Goal: Information Seeking & Learning: Learn about a topic

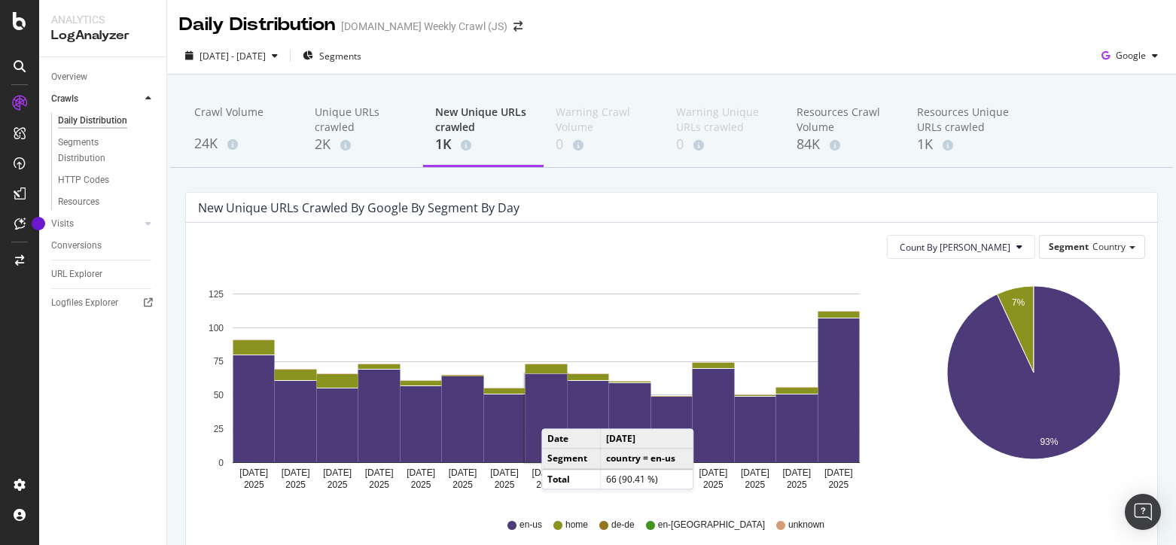
click at [1116, 136] on div "Crawl Volume 24K Unique URLs crawled 2K New Unique URLs crawled 1K Warning Craw…" at bounding box center [671, 130] width 1003 height 75
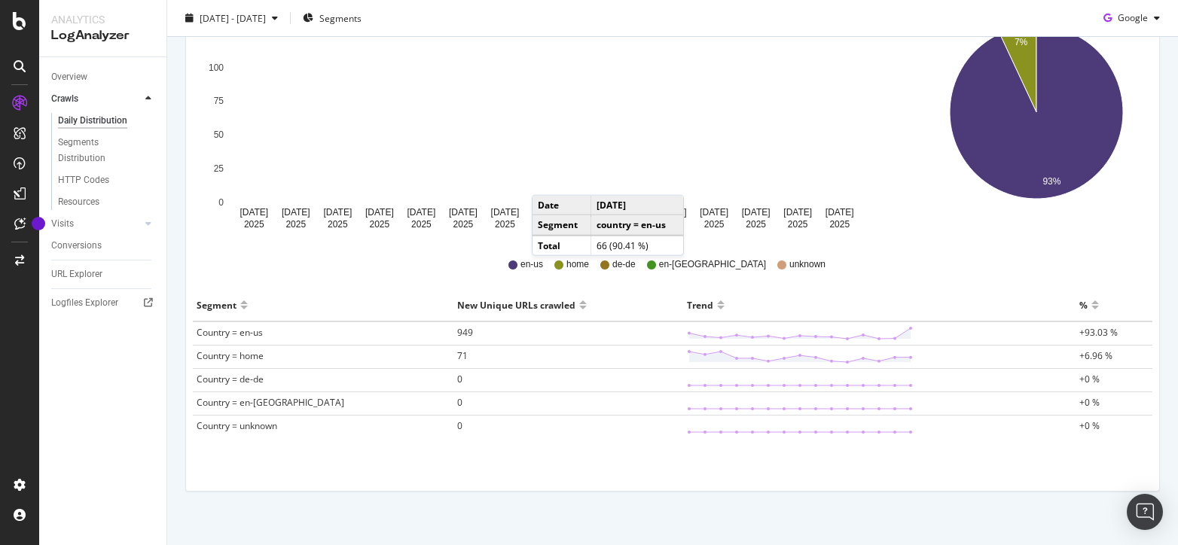
scroll to position [273, 0]
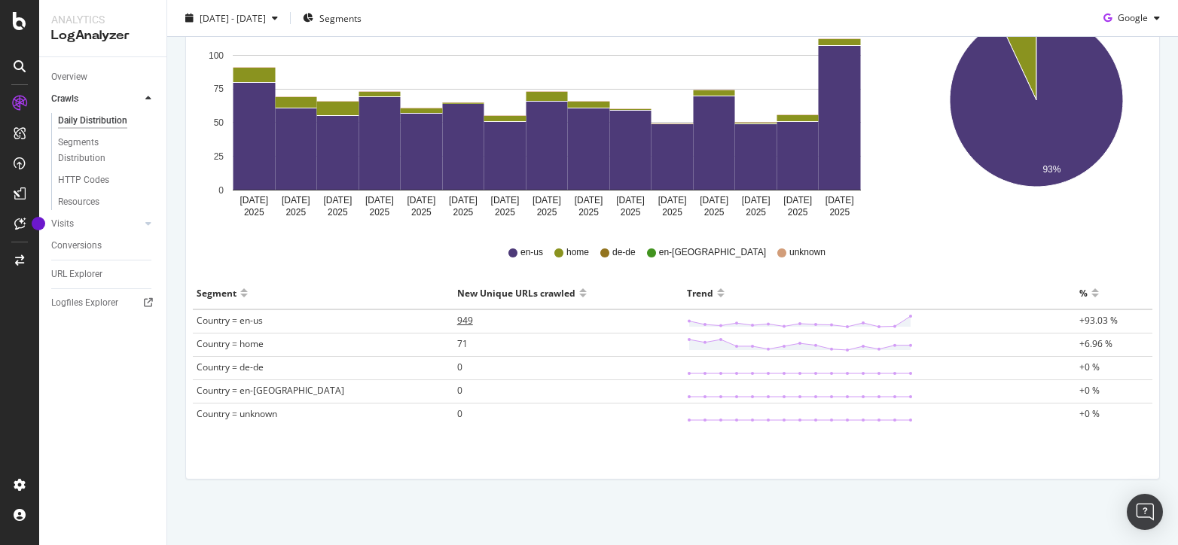
click at [453, 322] on td "949" at bounding box center [568, 322] width 230 height 24
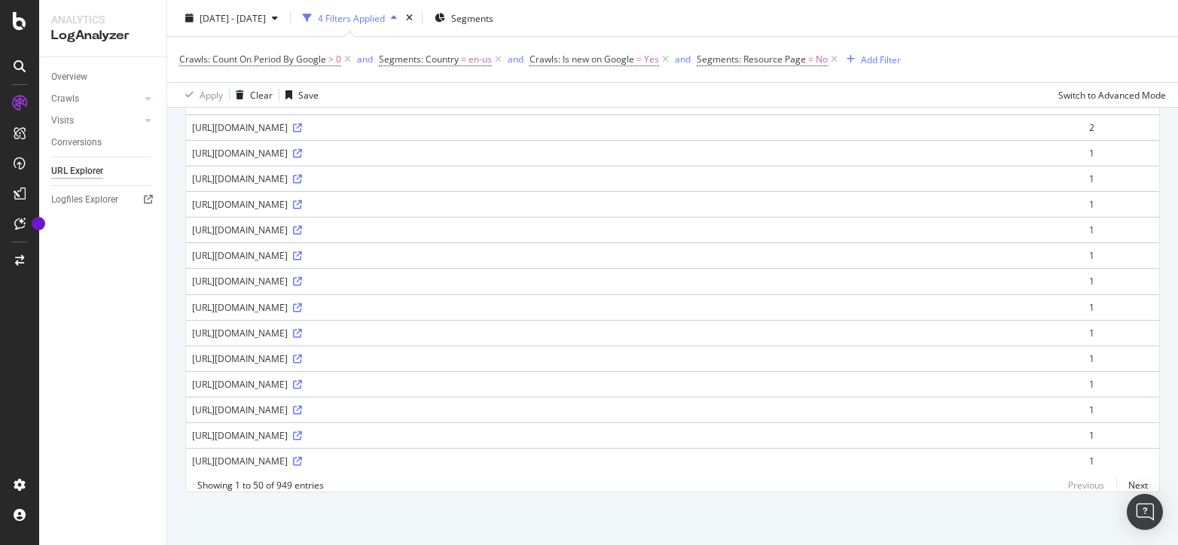
scroll to position [1808, 0]
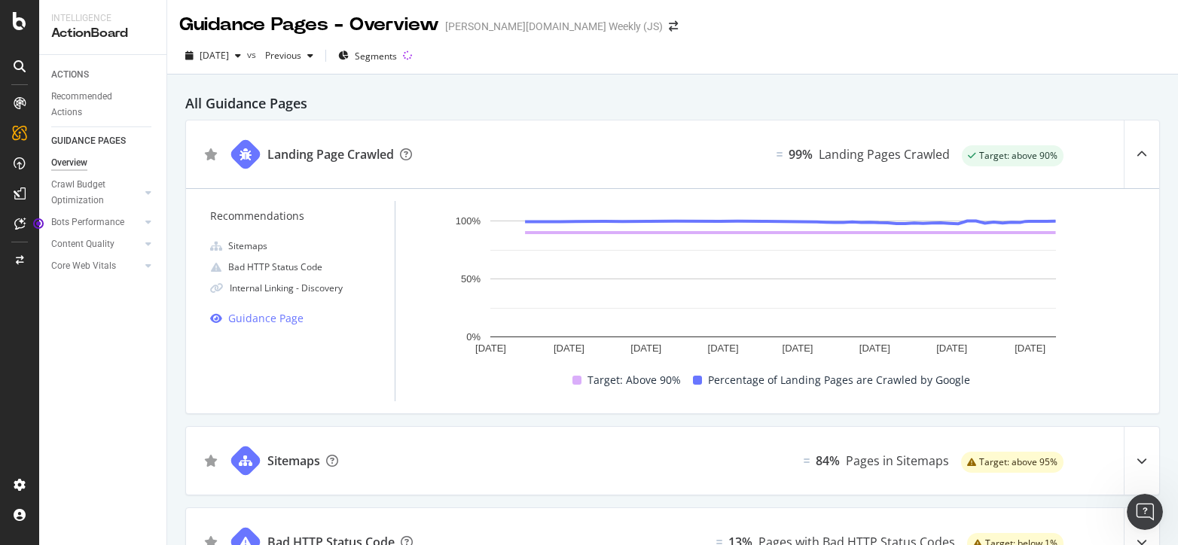
scroll to position [1098, 0]
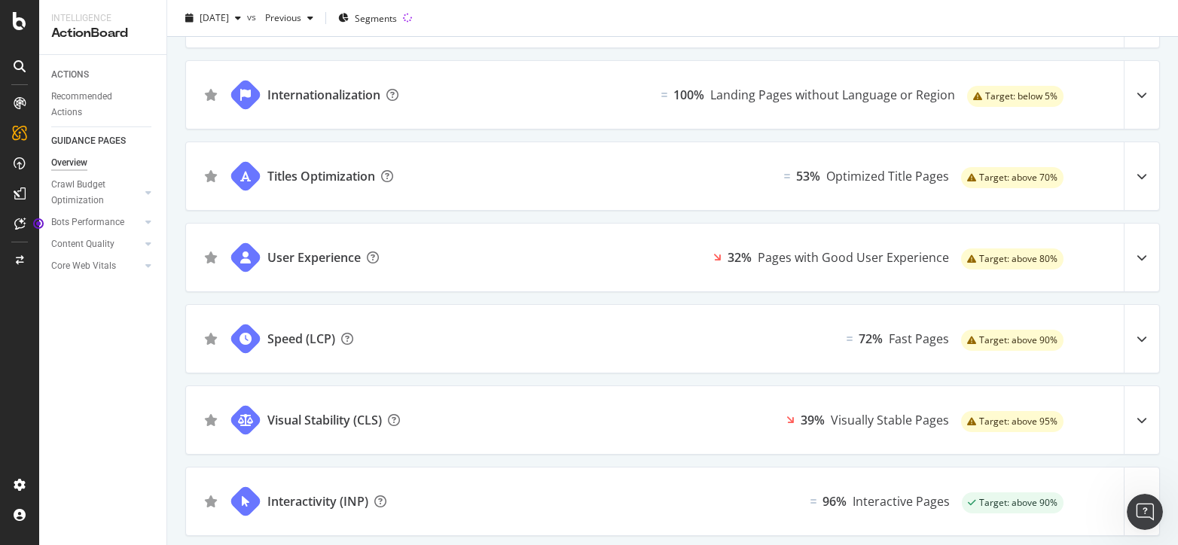
click at [1137, 252] on icon at bounding box center [1142, 257] width 11 height 11
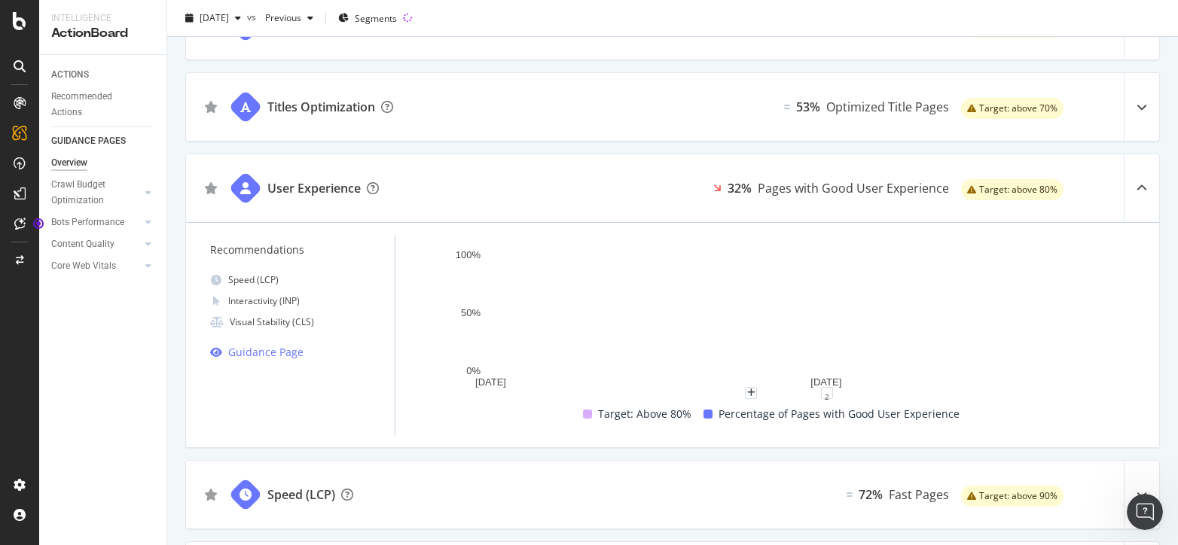
scroll to position [1173, 0]
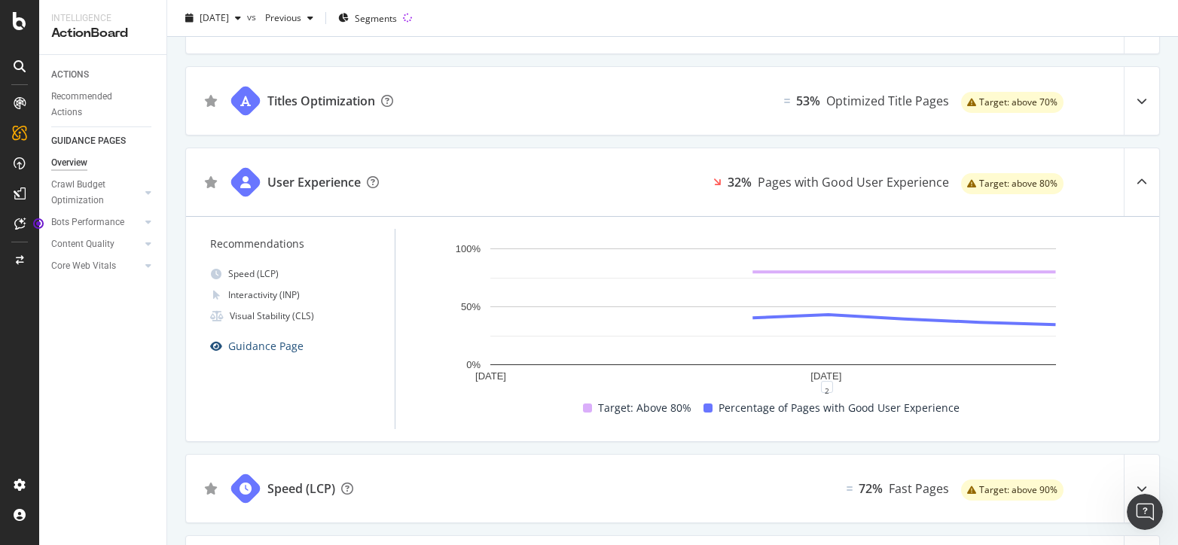
click at [249, 341] on div "Guidance Page" at bounding box center [265, 346] width 75 height 18
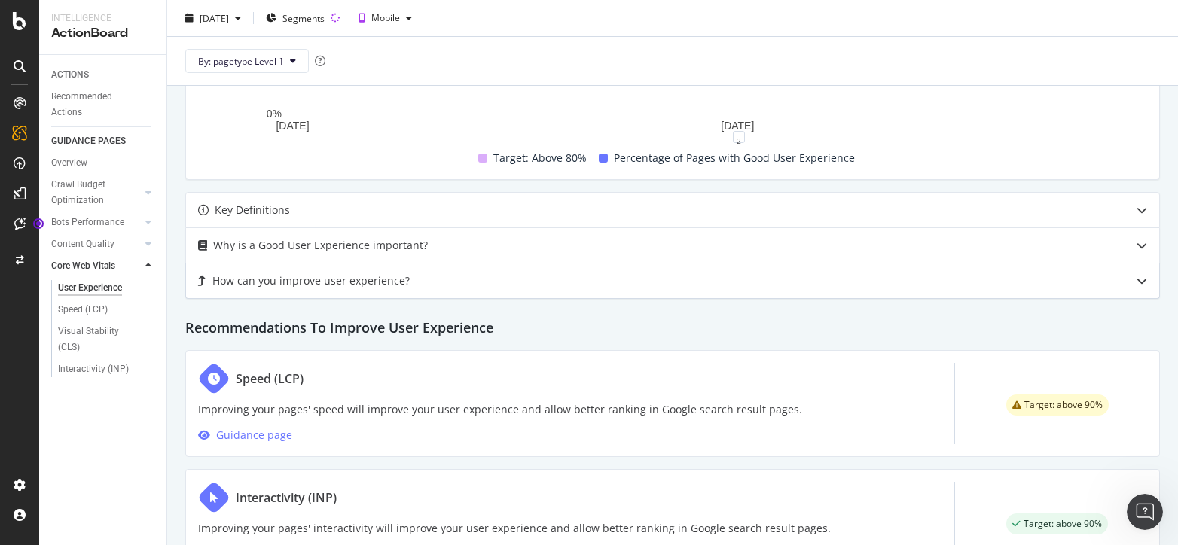
scroll to position [603, 0]
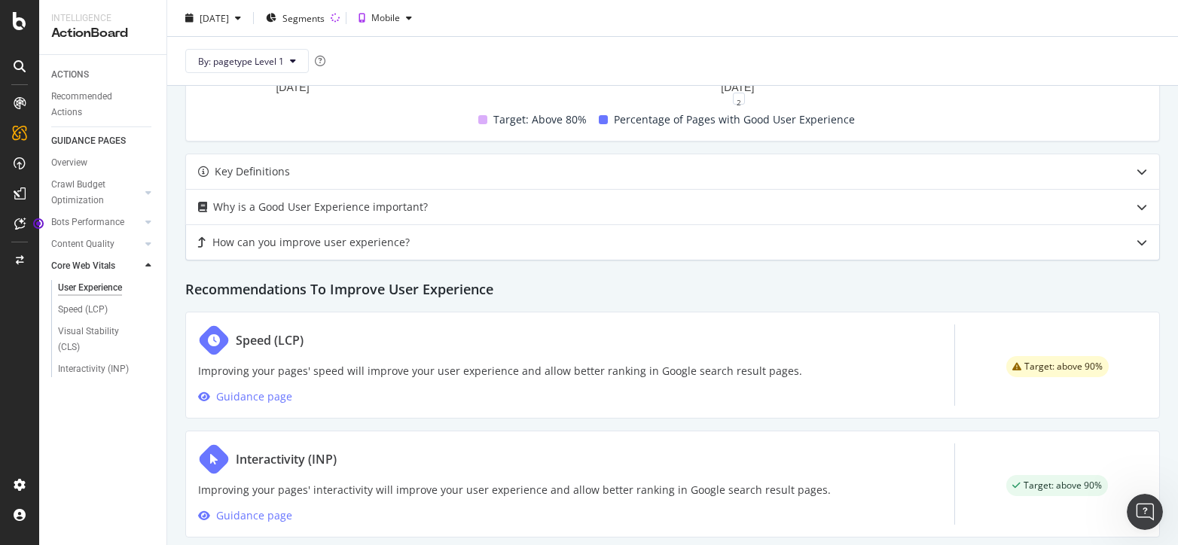
click at [366, 239] on div "How can you improve user experience?" at bounding box center [310, 242] width 197 height 18
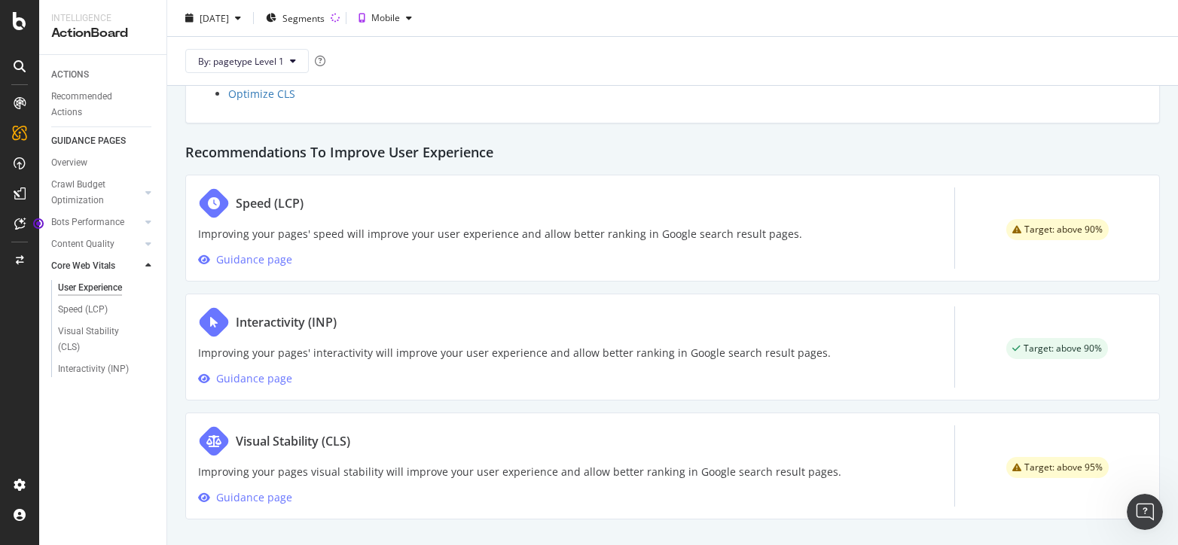
scroll to position [853, 0]
click at [1027, 230] on span "Target: above 90%" at bounding box center [1063, 228] width 78 height 9
click at [267, 495] on div "Guidance page" at bounding box center [254, 497] width 76 height 18
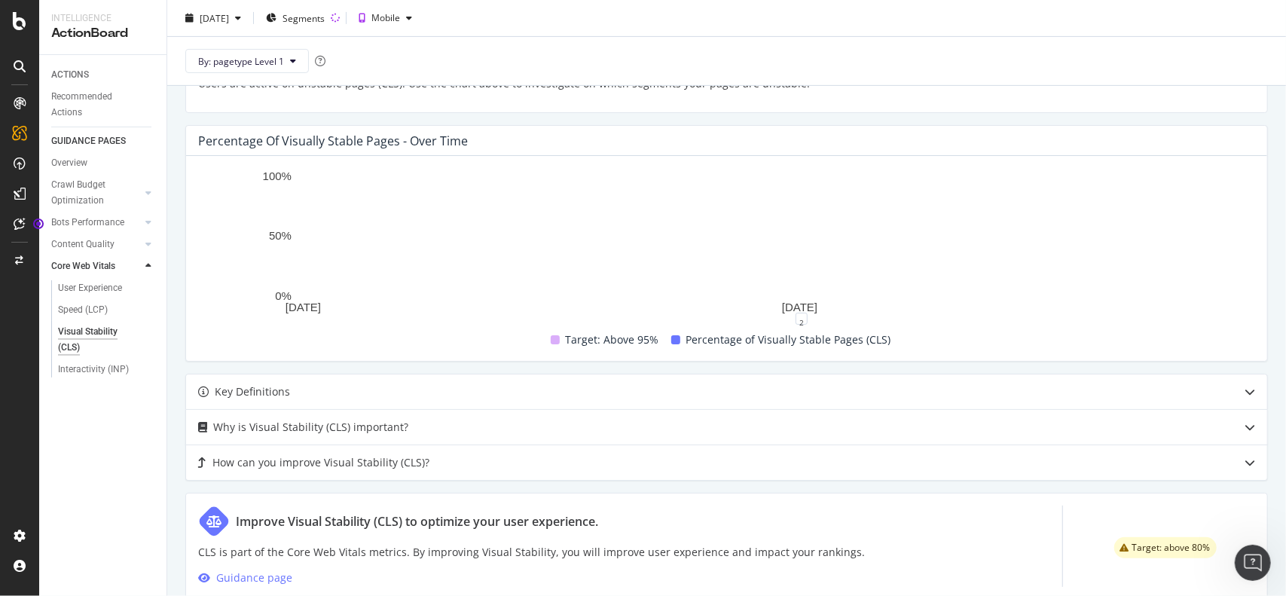
scroll to position [395, 0]
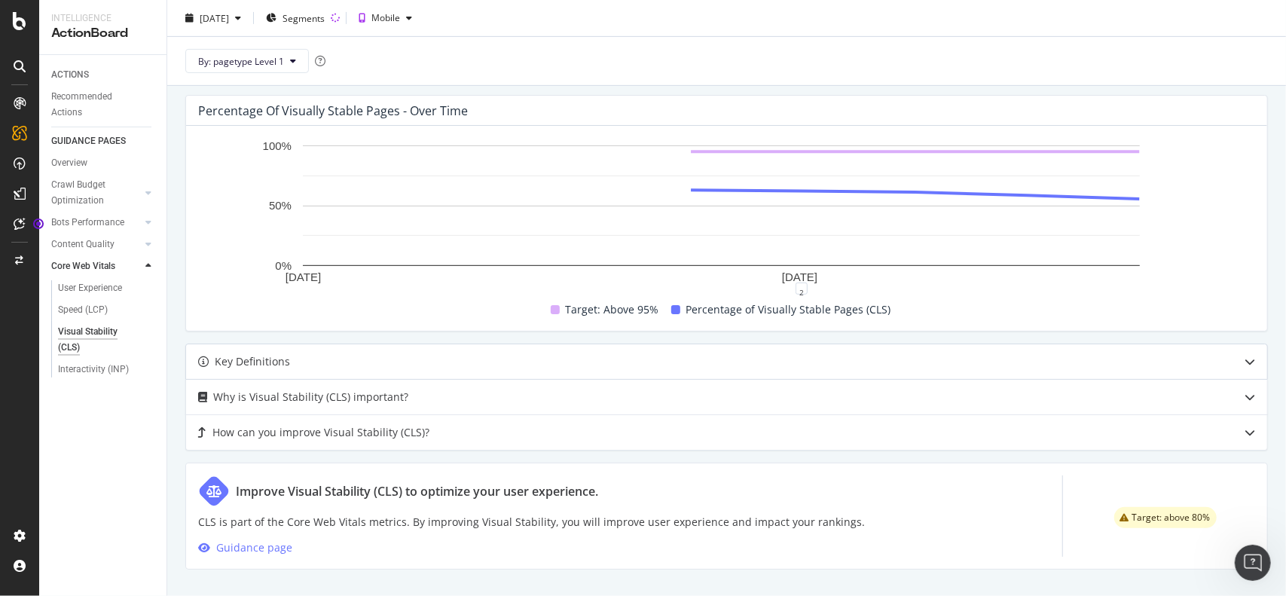
click at [261, 359] on div "Key Definitions" at bounding box center [252, 361] width 75 height 18
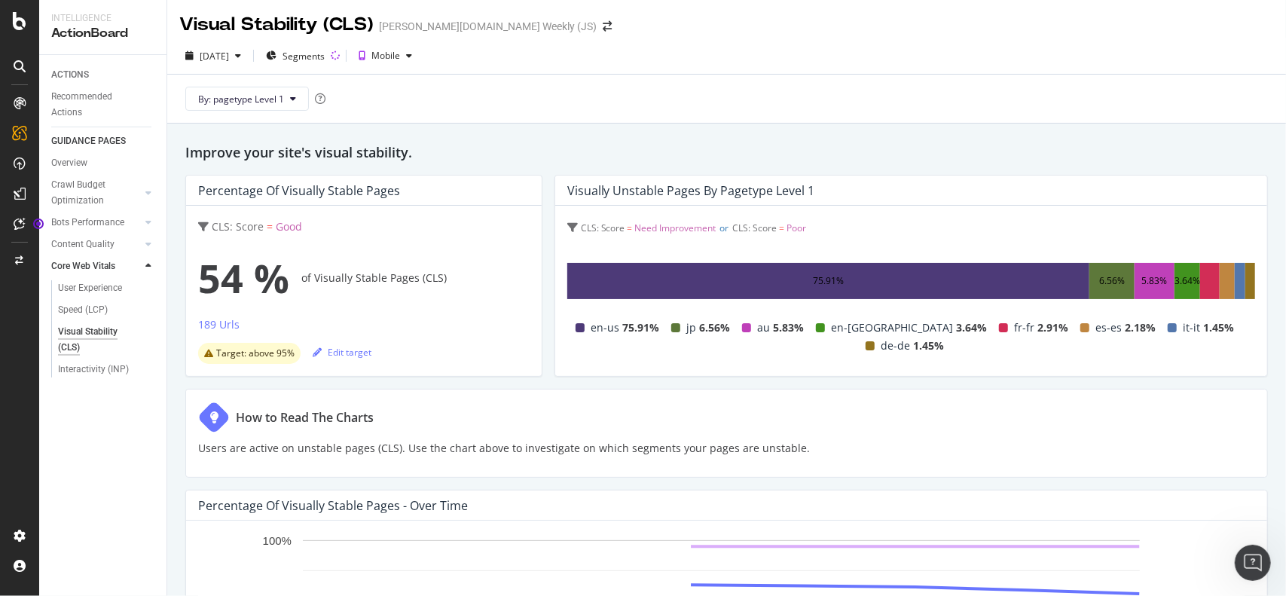
scroll to position [0, 0]
click at [306, 100] on button "By: pagetype Level 1" at bounding box center [247, 99] width 124 height 24
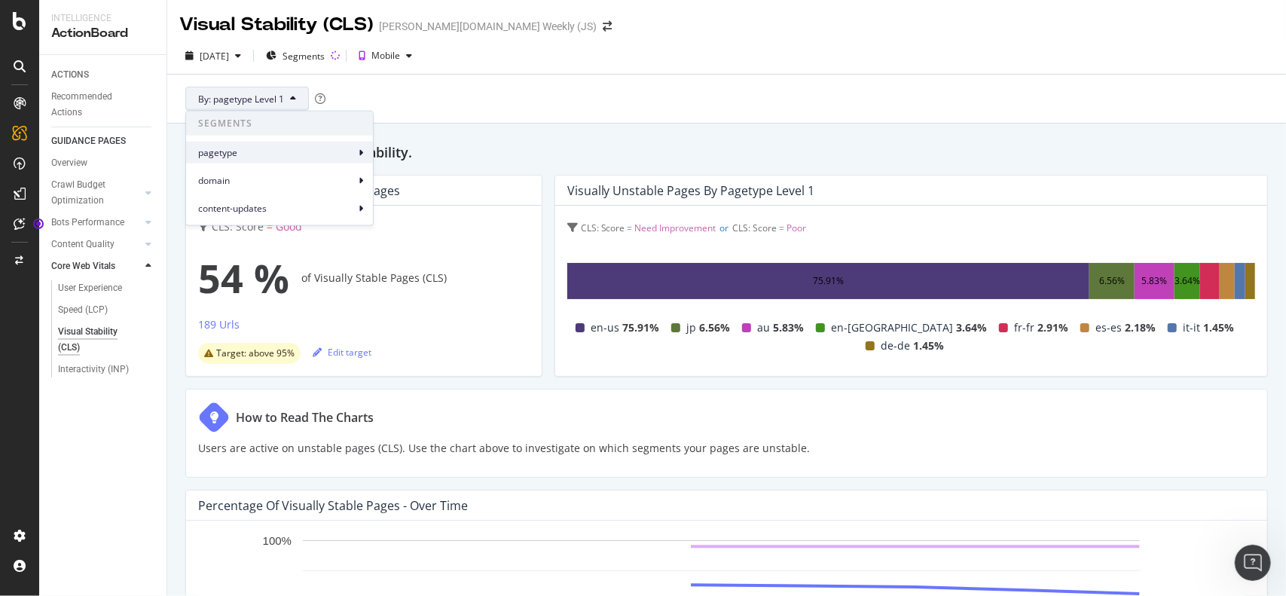
click at [325, 151] on span "pagetype" at bounding box center [276, 152] width 157 height 14
click at [264, 177] on span "domain" at bounding box center [276, 180] width 157 height 14
click at [520, 99] on div "By: pagetype Level 1" at bounding box center [726, 99] width 1094 height 48
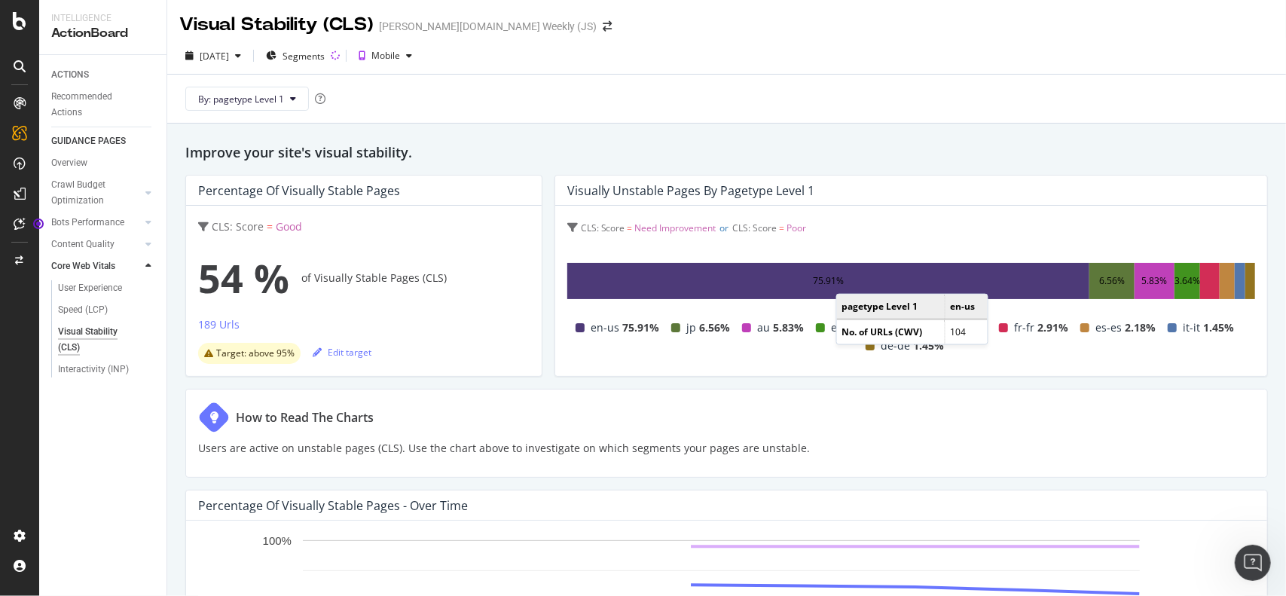
click at [847, 278] on div "75.91%" at bounding box center [828, 281] width 522 height 36
